Goal: Task Accomplishment & Management: Manage account settings

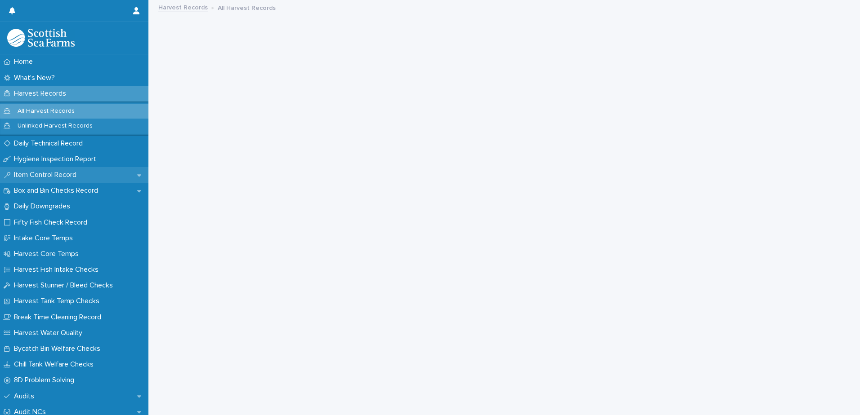
click at [43, 174] on p "Item Control Record" at bounding box center [46, 175] width 73 height 9
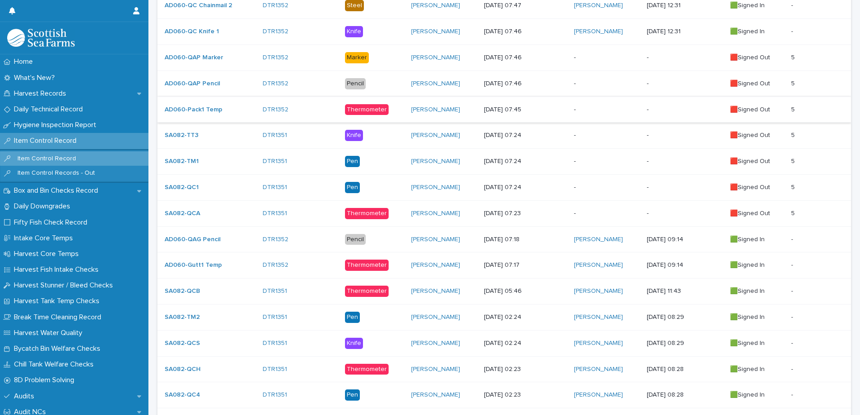
scroll to position [270, 0]
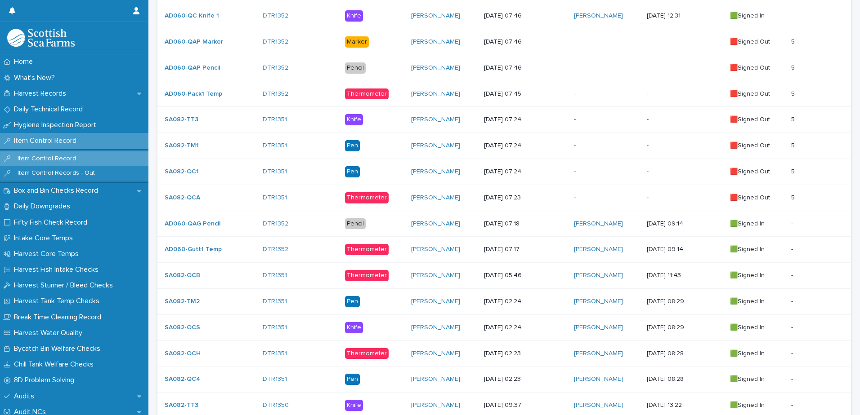
click at [599, 120] on p "-" at bounding box center [607, 120] width 66 height 8
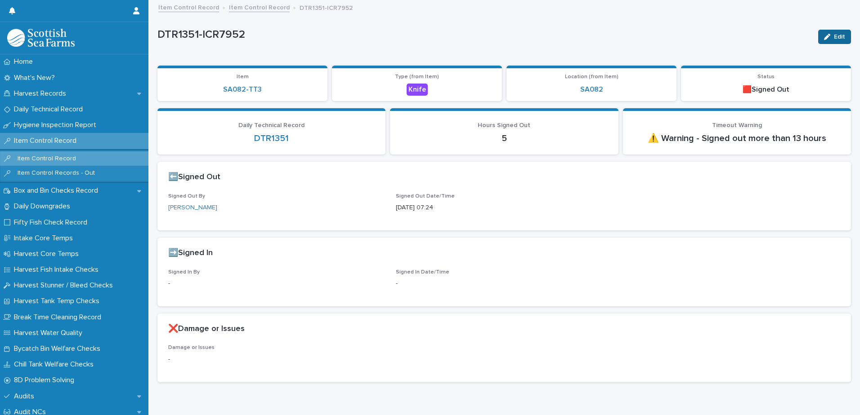
click at [836, 36] on span "Edit" at bounding box center [839, 37] width 11 height 6
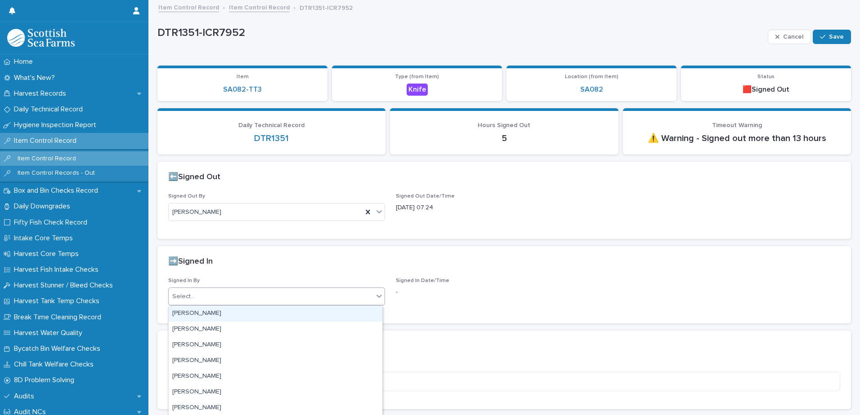
click at [246, 297] on div "Select..." at bounding box center [271, 297] width 205 height 15
type input "****"
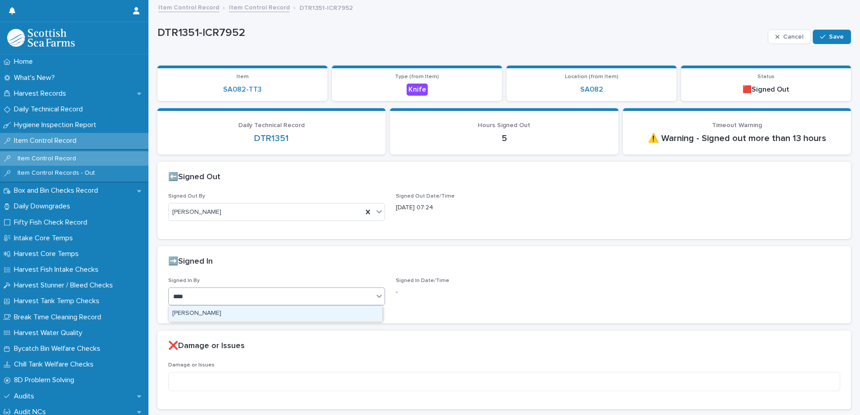
click at [211, 311] on div "[PERSON_NAME]" at bounding box center [276, 314] width 214 height 16
click at [829, 36] on span "Save" at bounding box center [836, 37] width 15 height 6
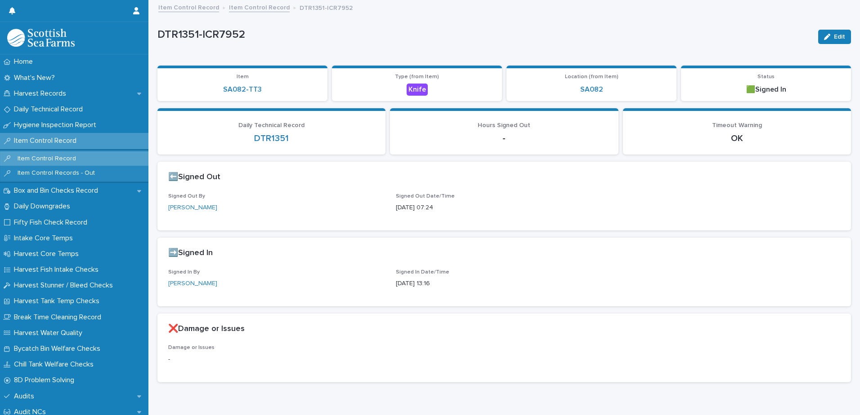
click at [251, 9] on link "Item Control Record" at bounding box center [259, 7] width 61 height 10
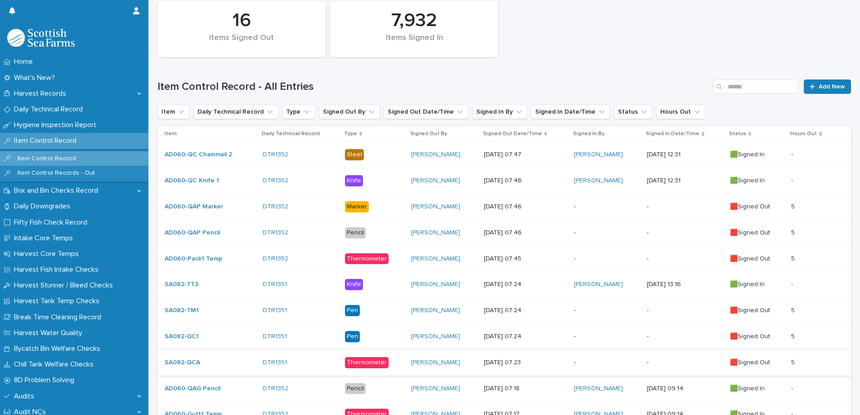
scroll to position [135, 0]
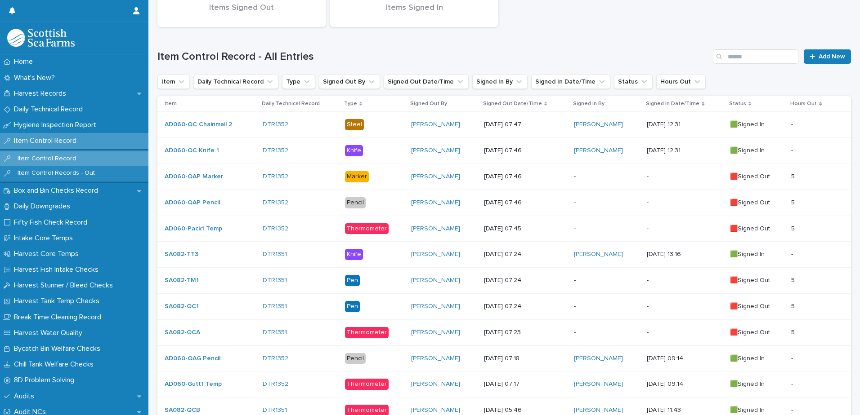
click at [590, 278] on p "-" at bounding box center [607, 281] width 66 height 8
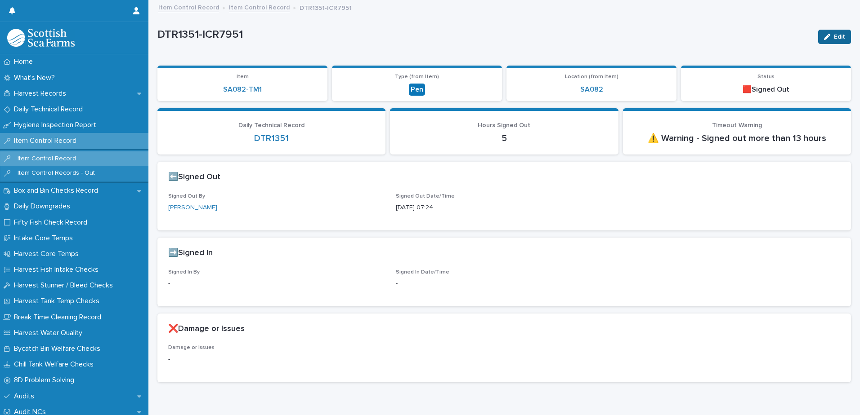
click at [822, 40] on button "Edit" at bounding box center [834, 37] width 33 height 14
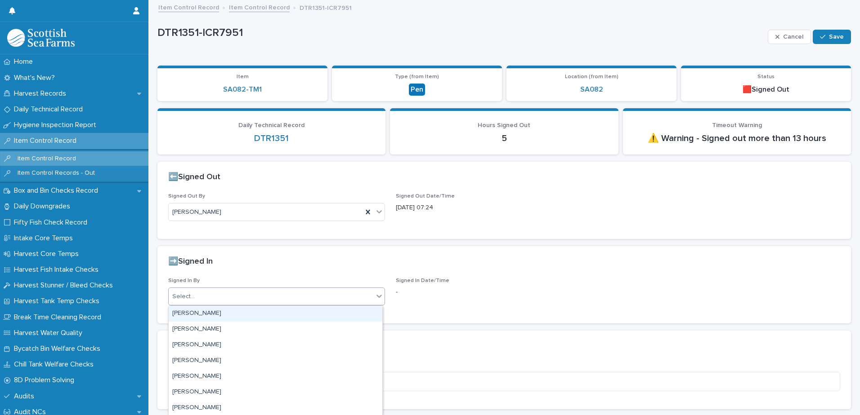
click at [217, 293] on div "Select..." at bounding box center [271, 297] width 205 height 15
type input "****"
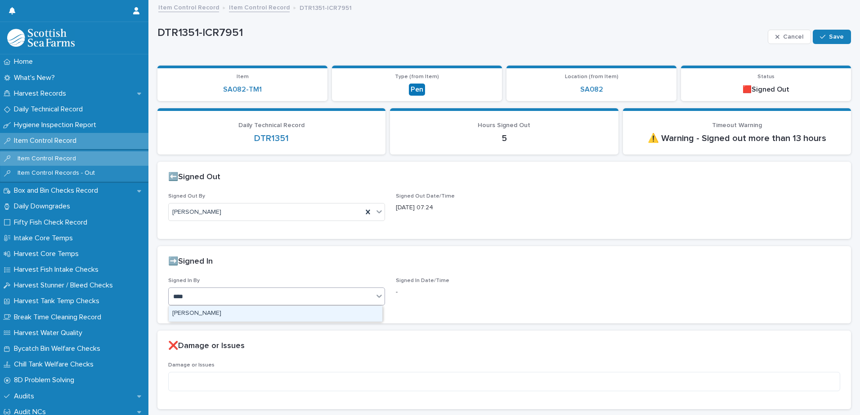
click at [208, 316] on div "[PERSON_NAME]" at bounding box center [276, 314] width 214 height 16
click at [829, 38] on span "Save" at bounding box center [836, 37] width 15 height 6
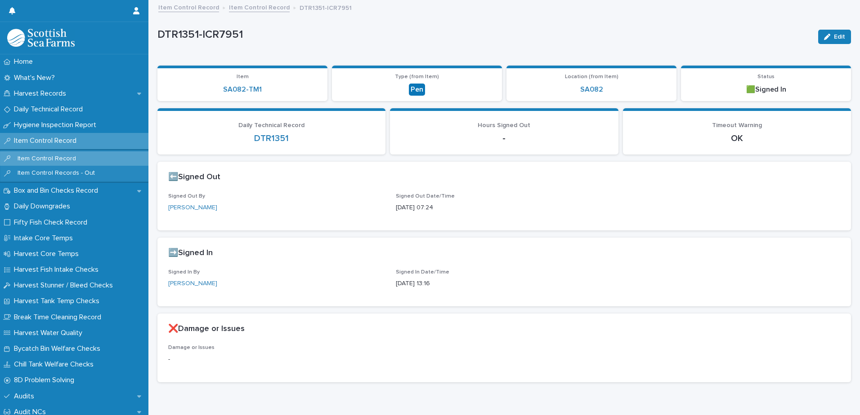
click at [250, 9] on link "Item Control Record" at bounding box center [259, 7] width 61 height 10
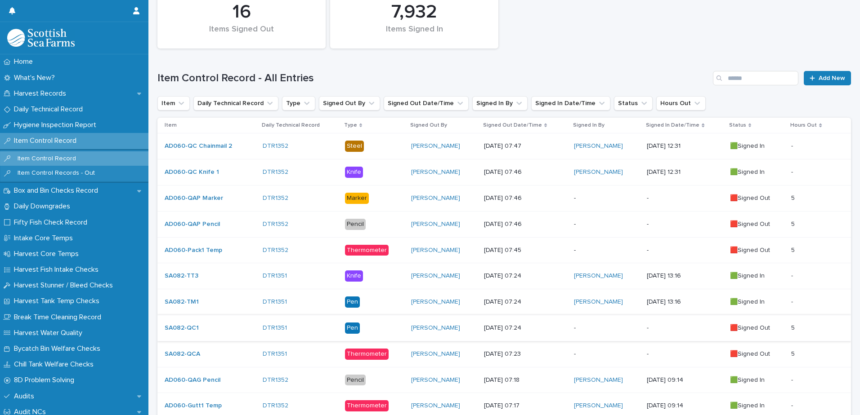
scroll to position [135, 0]
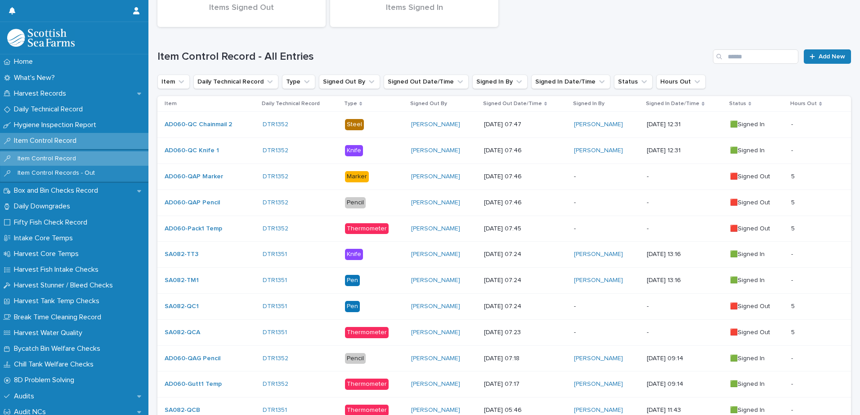
click at [592, 304] on p "-" at bounding box center [607, 307] width 66 height 8
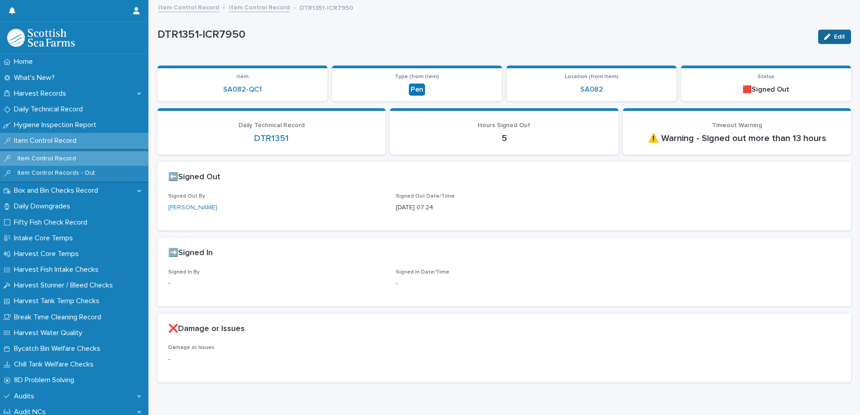
click at [834, 36] on span "Edit" at bounding box center [839, 37] width 11 height 6
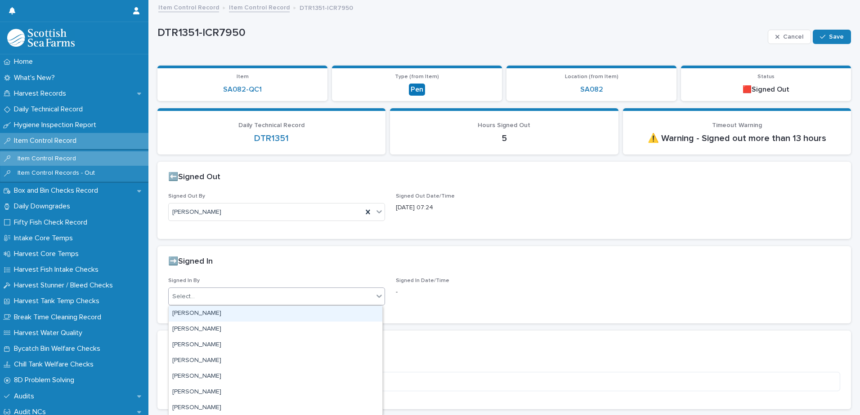
click at [248, 296] on div "Select..." at bounding box center [271, 297] width 205 height 15
type input "****"
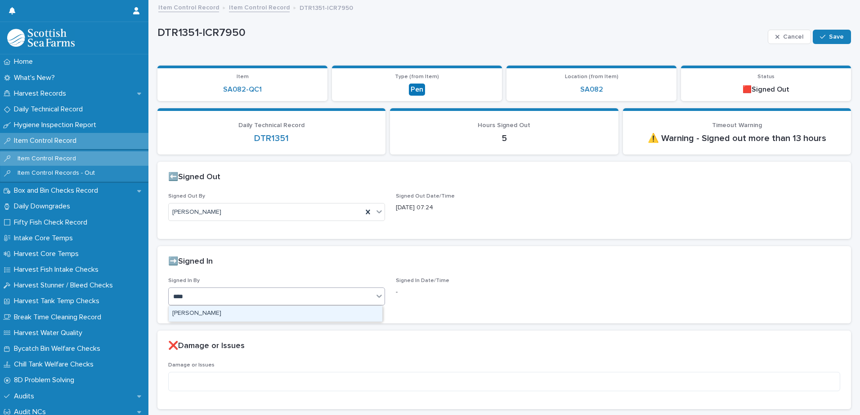
click at [228, 313] on div "[PERSON_NAME]" at bounding box center [276, 314] width 214 height 16
click at [822, 35] on div "button" at bounding box center [824, 37] width 9 height 6
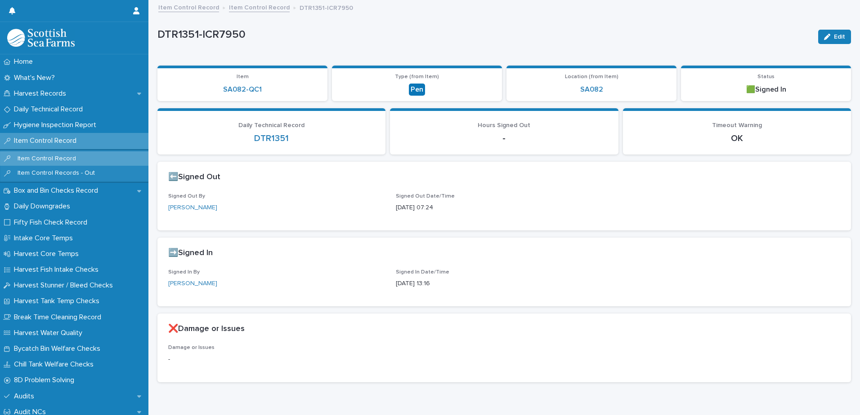
click at [249, 7] on link "Item Control Record" at bounding box center [259, 7] width 61 height 10
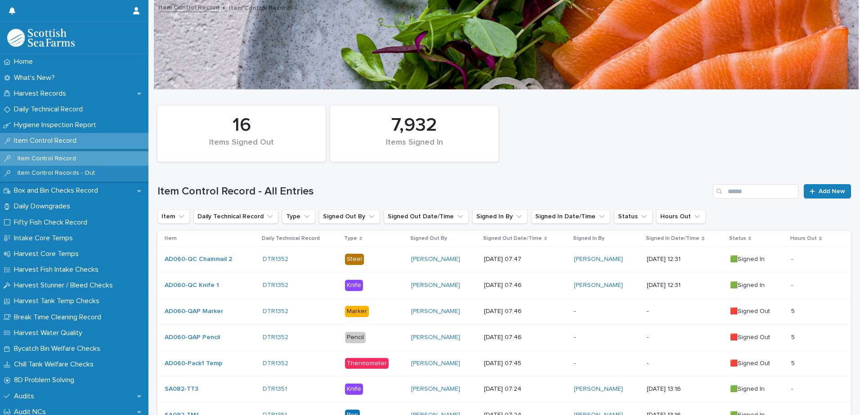
scroll to position [225, 0]
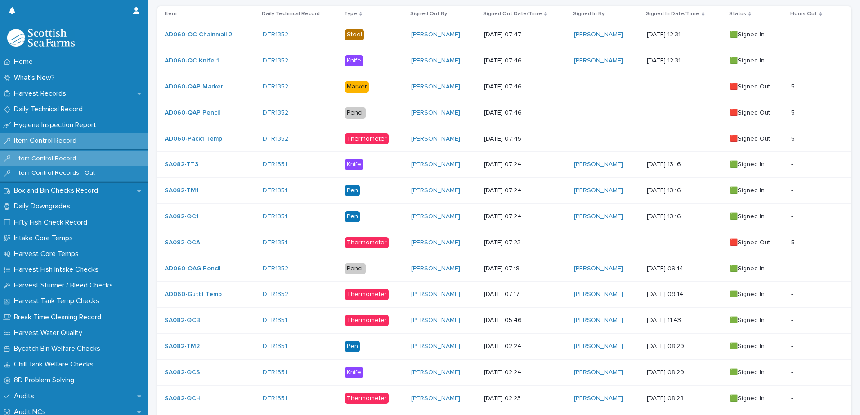
click at [595, 241] on p "-" at bounding box center [607, 243] width 66 height 8
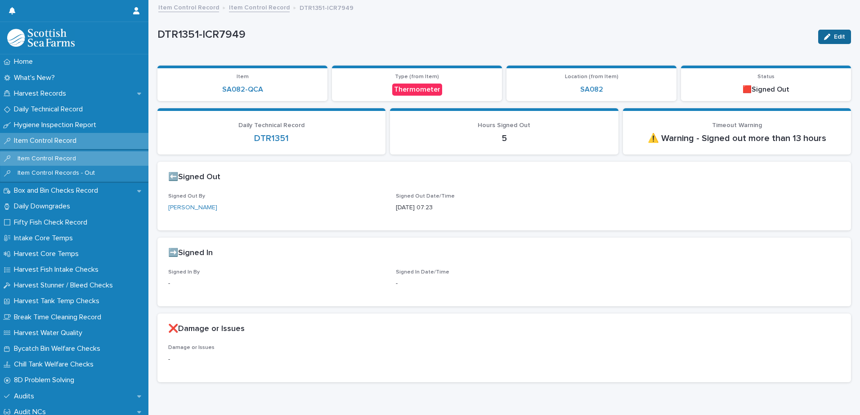
click at [827, 38] on button "Edit" at bounding box center [834, 37] width 33 height 14
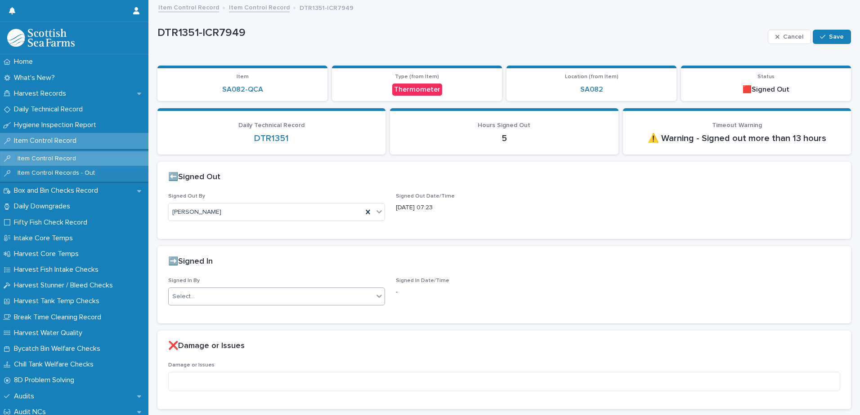
click at [261, 298] on div "Select..." at bounding box center [271, 297] width 205 height 15
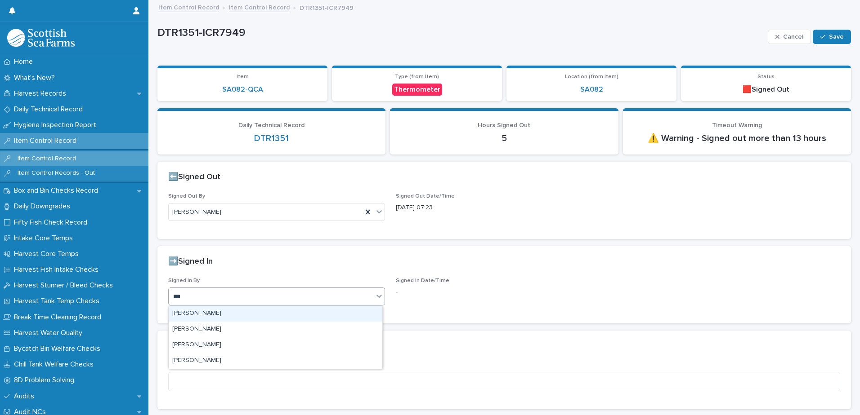
type input "****"
click at [225, 310] on div "[PERSON_NAME]" at bounding box center [276, 314] width 214 height 16
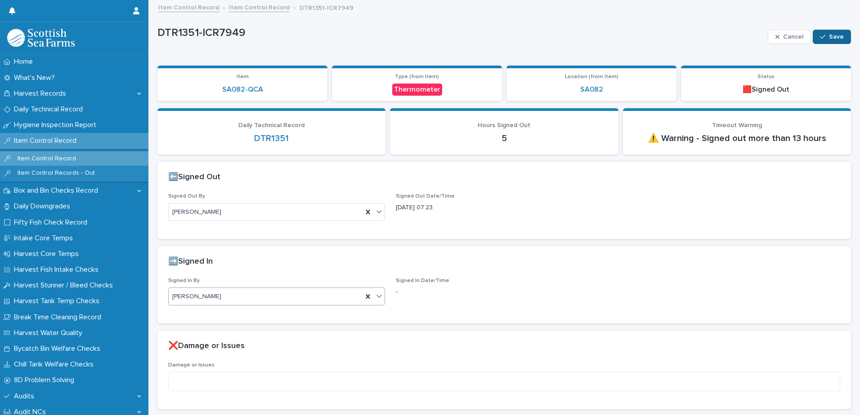
click at [820, 36] on icon "button" at bounding box center [822, 37] width 5 height 6
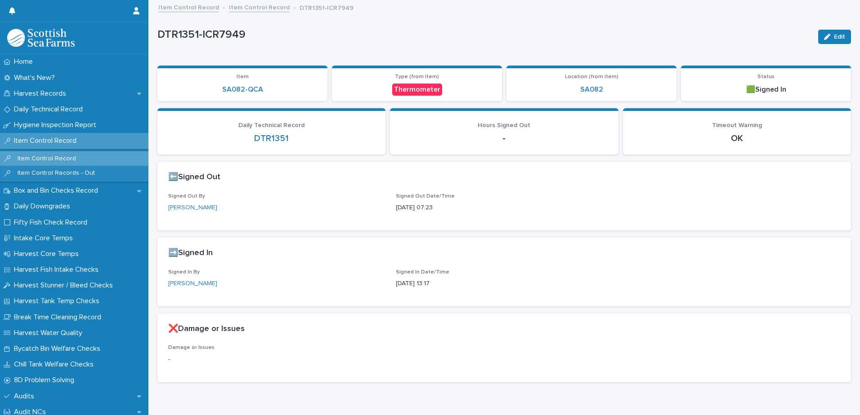
click at [183, 6] on link "Item Control Record" at bounding box center [188, 7] width 61 height 10
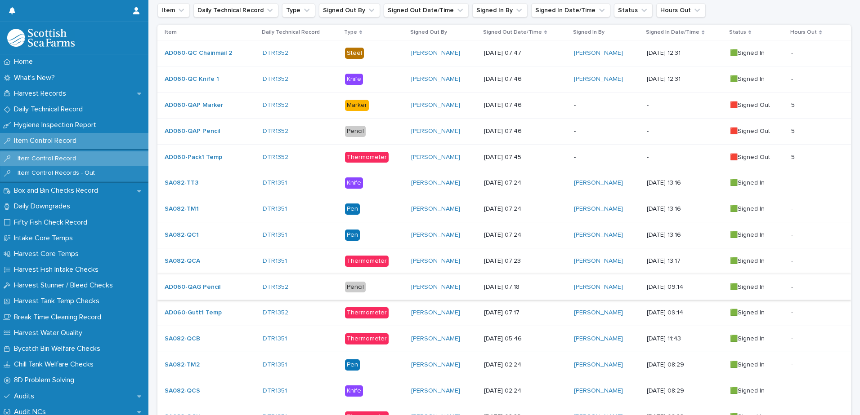
scroll to position [225, 0]
